Goal: Share content: Share content

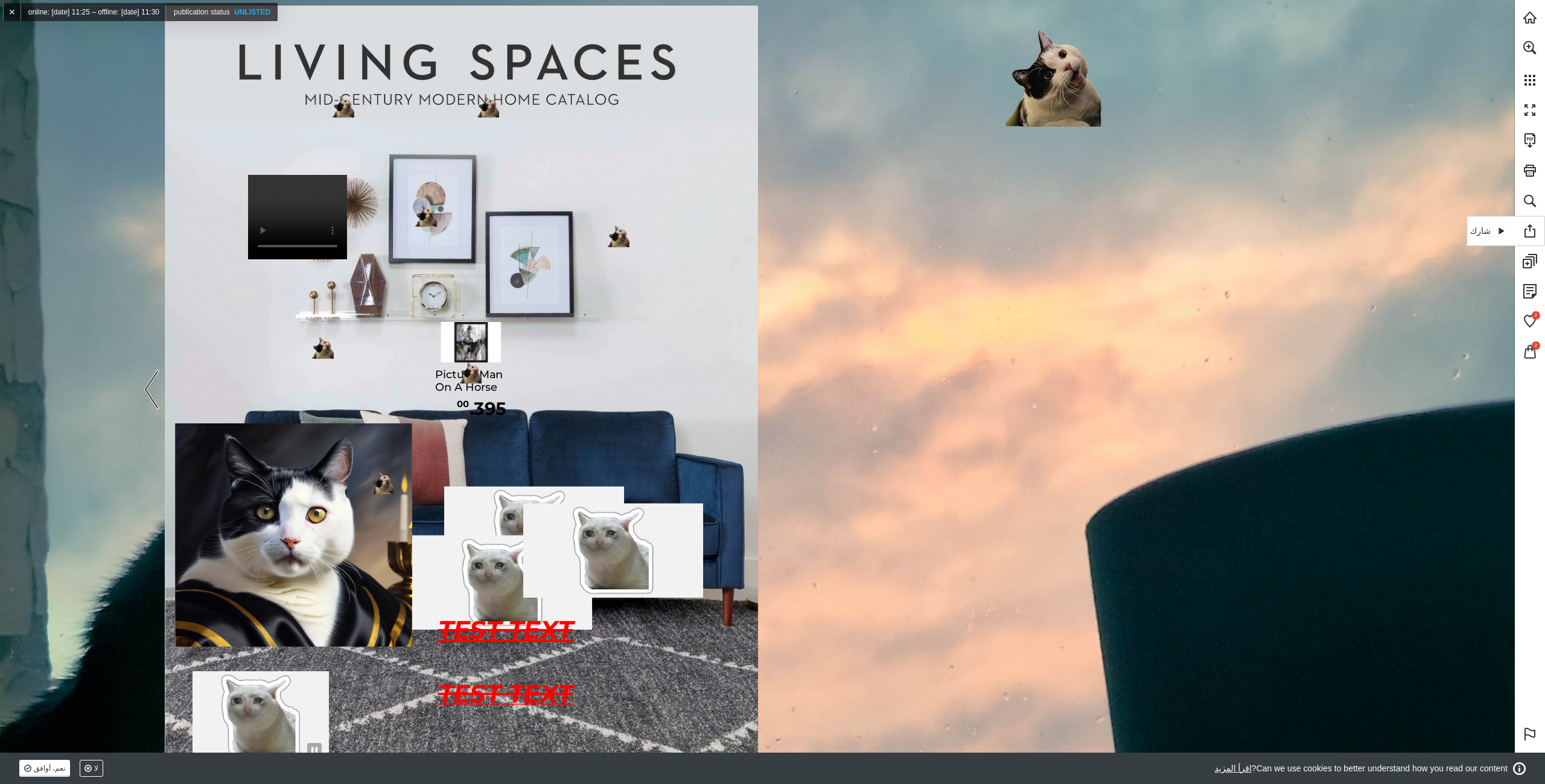
click at [1524, 235] on link "شارك" at bounding box center [1506, 230] width 78 height 30
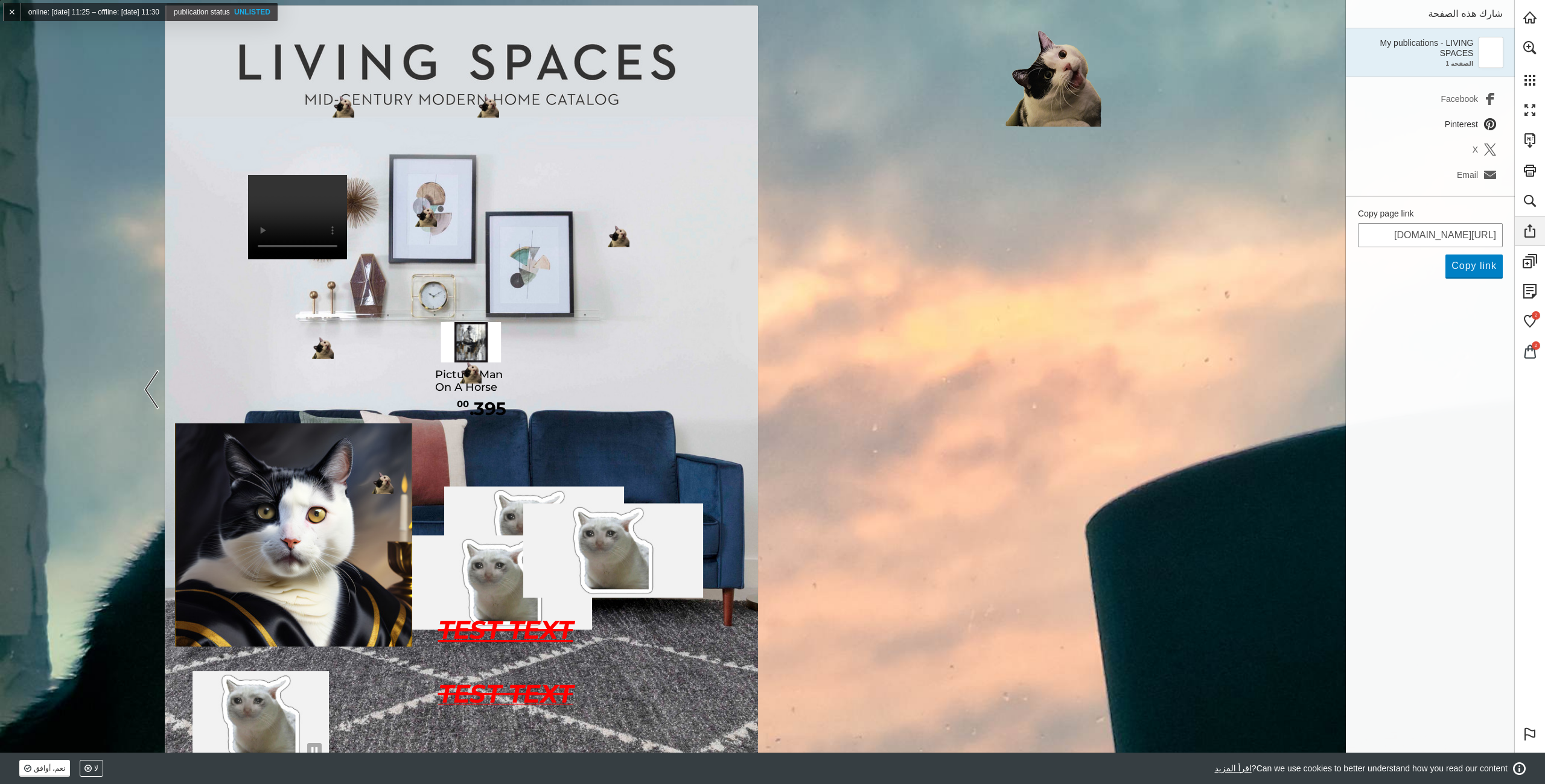
click at [1463, 124] on span "Pinterest" at bounding box center [1460, 124] width 33 height 10
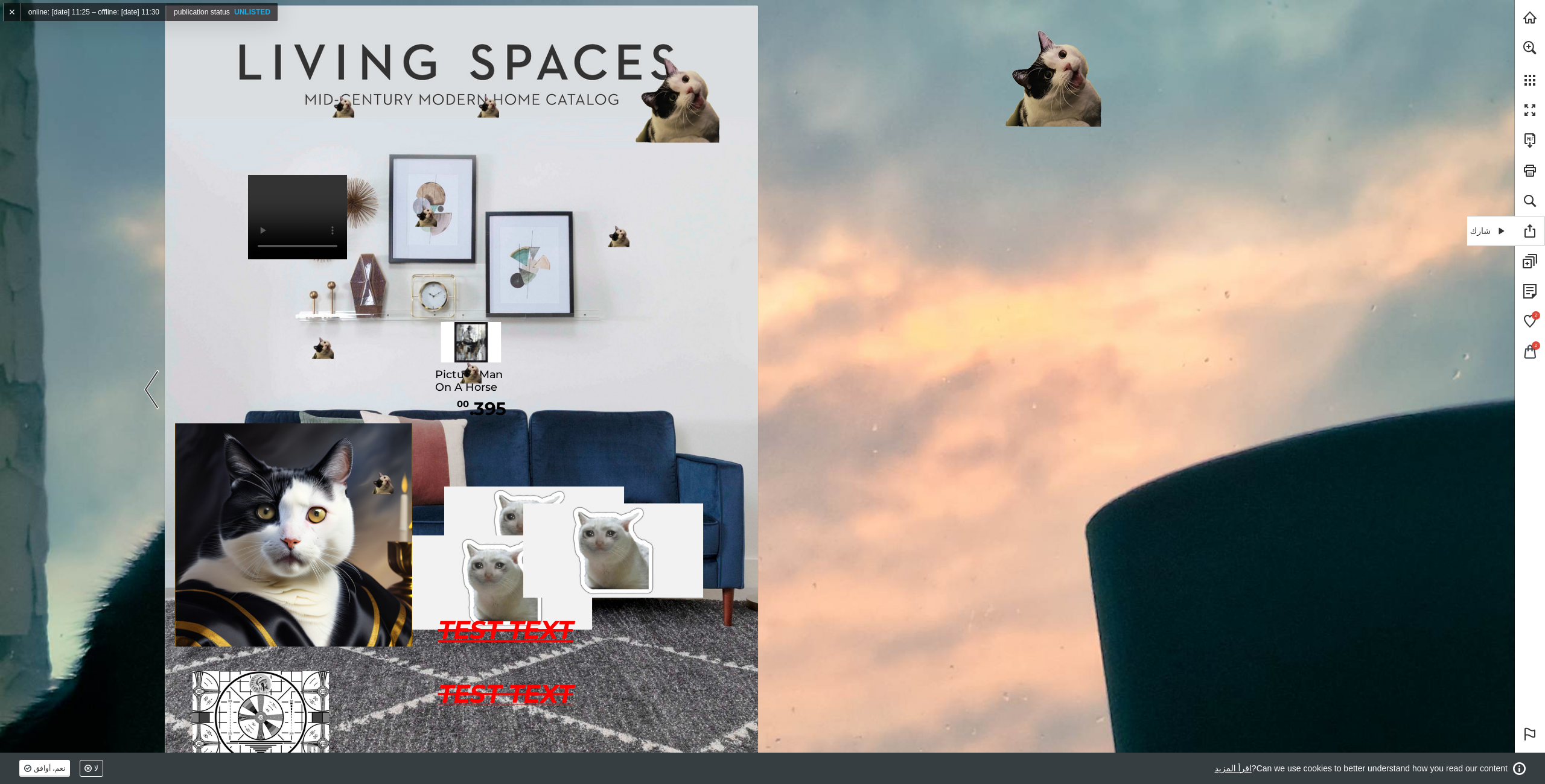
click at [1534, 230] on link "شارك" at bounding box center [1506, 230] width 78 height 30
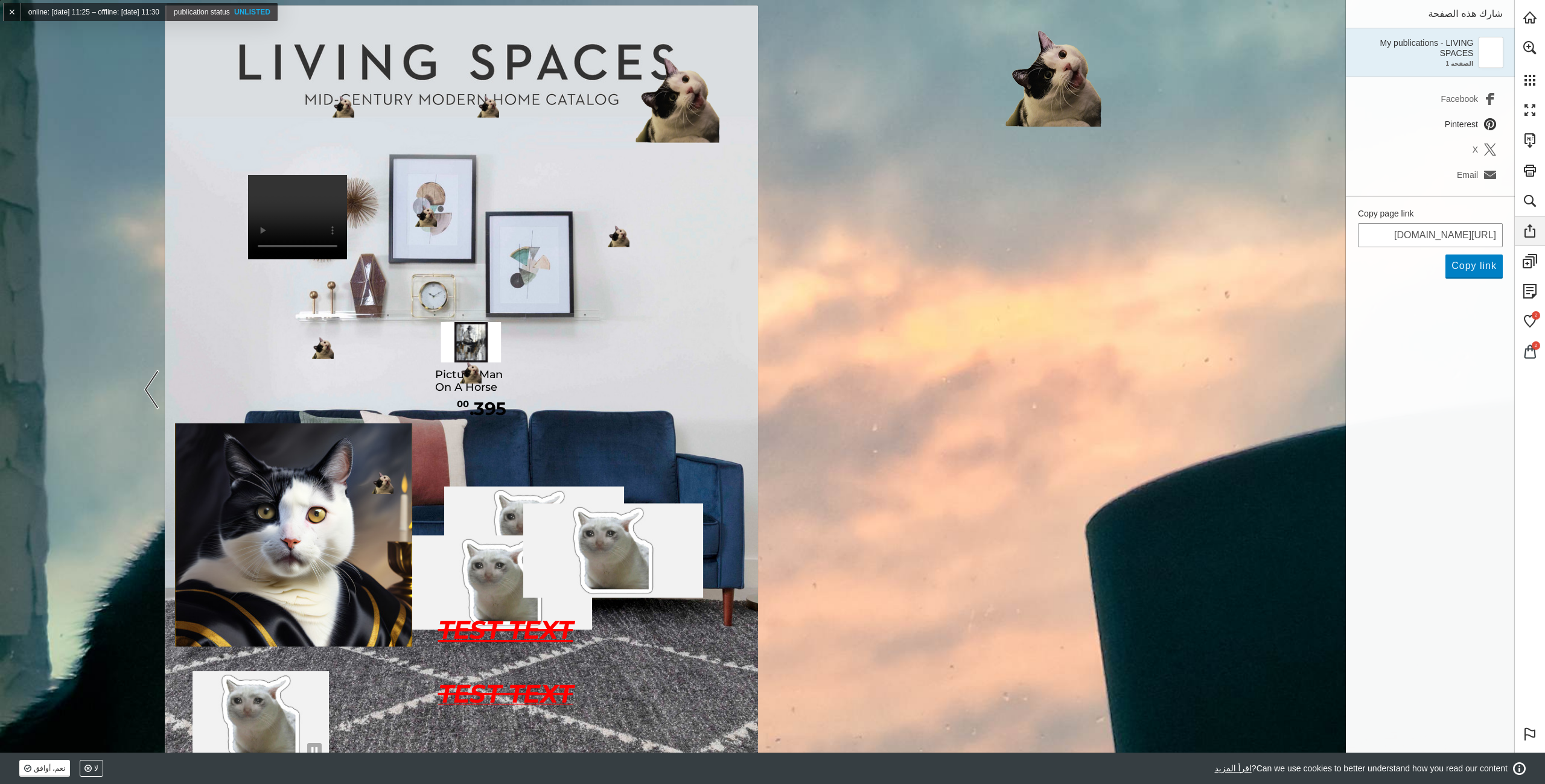
click at [1485, 118] on link "Pinterest (opens in a new tab)" at bounding box center [1431, 124] width 145 height 25
click at [470, 371] on div "Share this publication شارك هذه الصفحة My publications - LIVING SPACES الصفحة 1…" at bounding box center [757, 392] width 1514 height 784
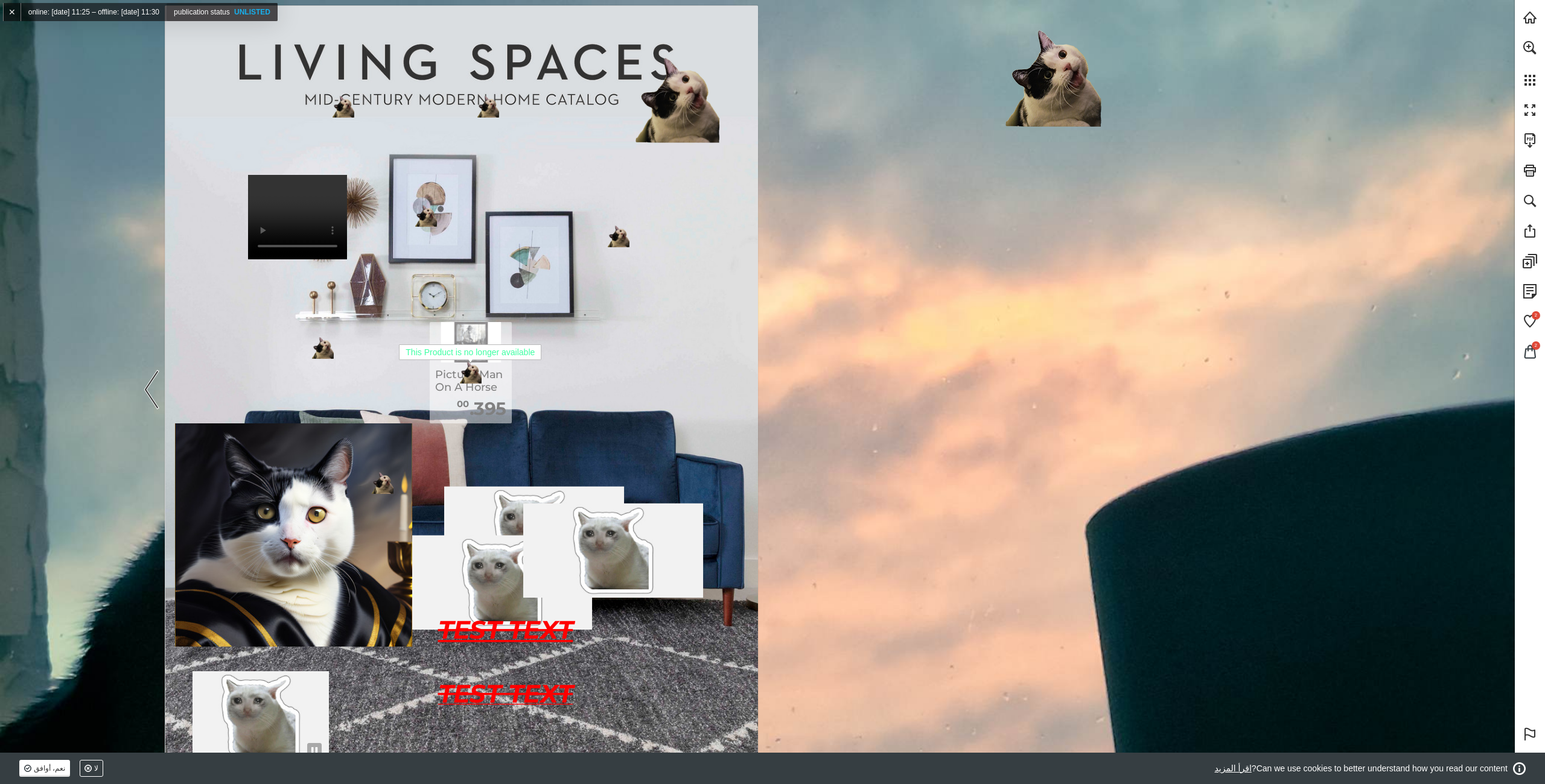
click at [475, 363] on div "This Product is no longer available" at bounding box center [470, 355] width 143 height 20
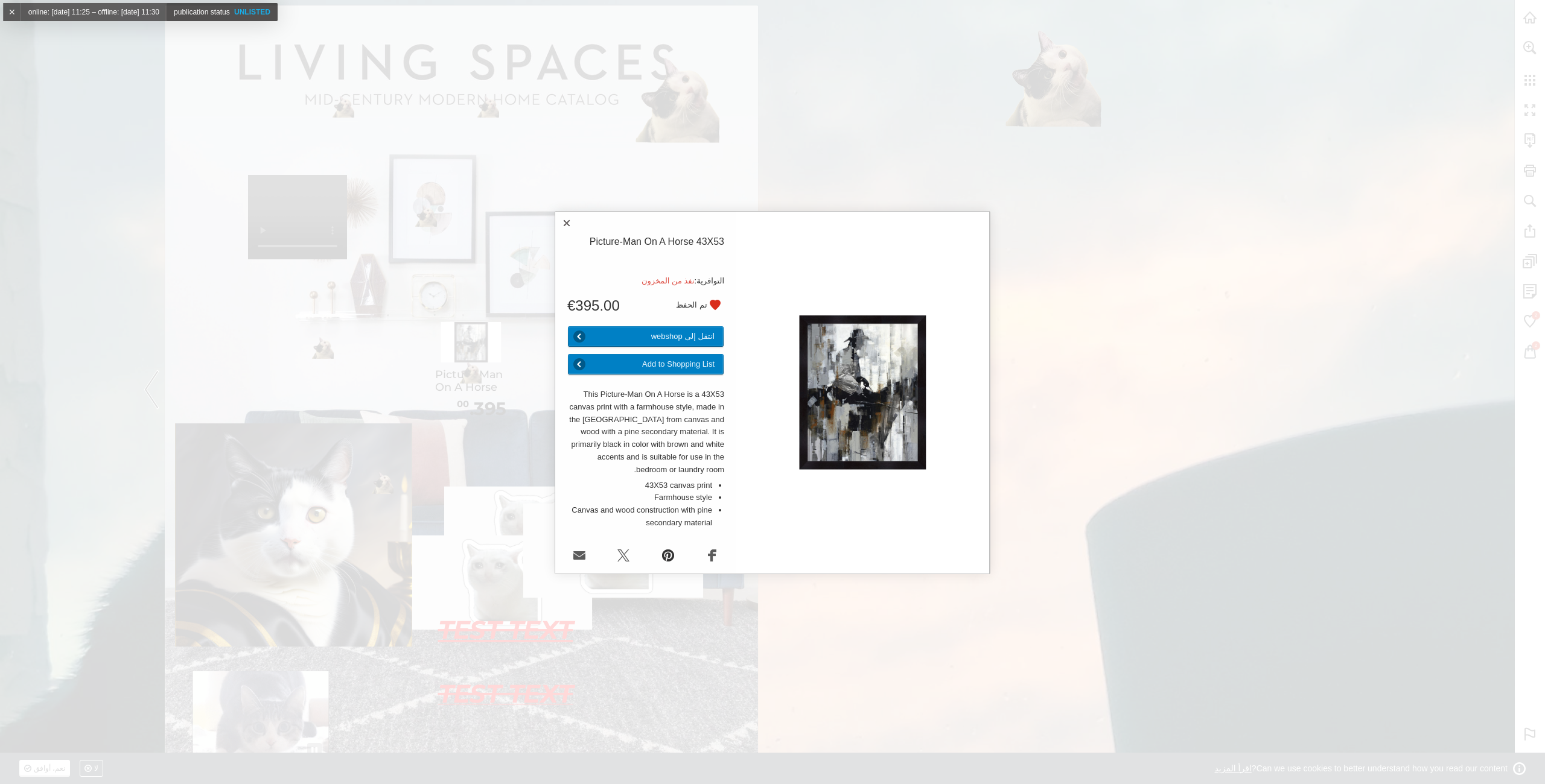
click at [670, 556] on link "Pinterest" at bounding box center [668, 556] width 24 height 24
click at [473, 450] on div "Select product Picture-Man On A Horse 43X53 التوافرية: نفذ من المخزون تم الحفظ …" at bounding box center [772, 392] width 1545 height 784
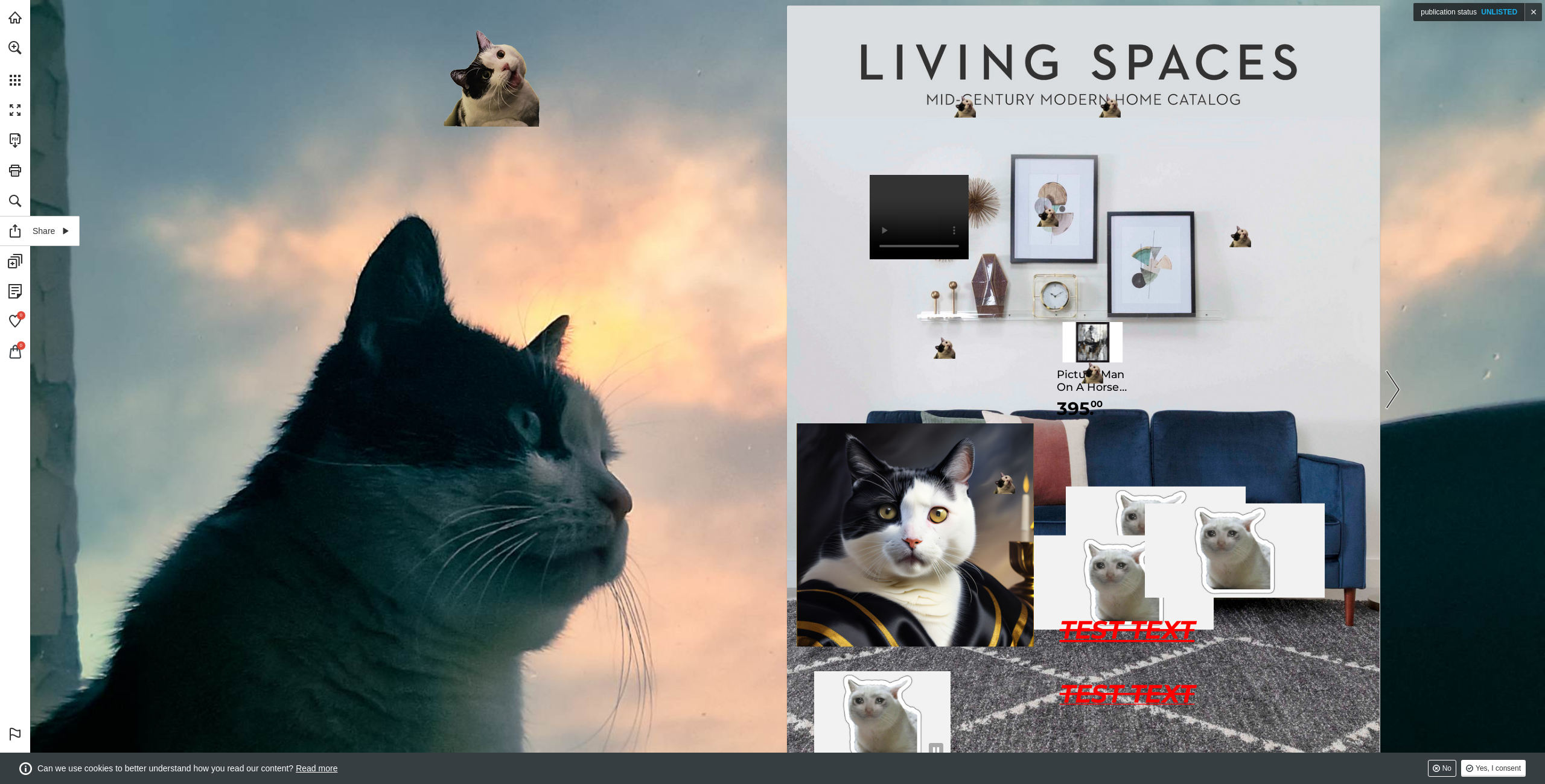
click at [15, 225] on link "Share" at bounding box center [39, 230] width 80 height 30
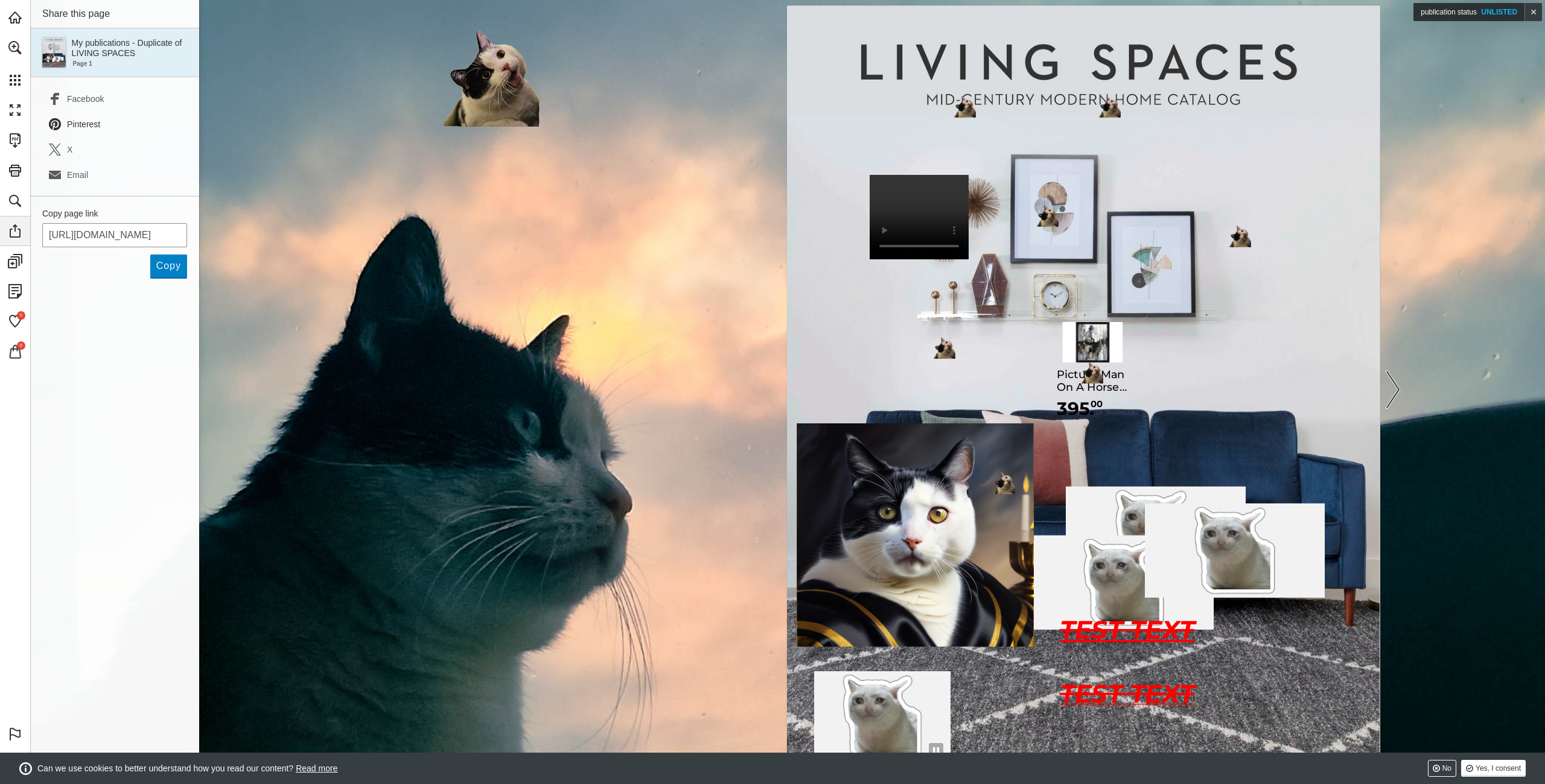
click at [85, 122] on span "Pinterest" at bounding box center [83, 124] width 33 height 10
